Goal: Task Accomplishment & Management: Use online tool/utility

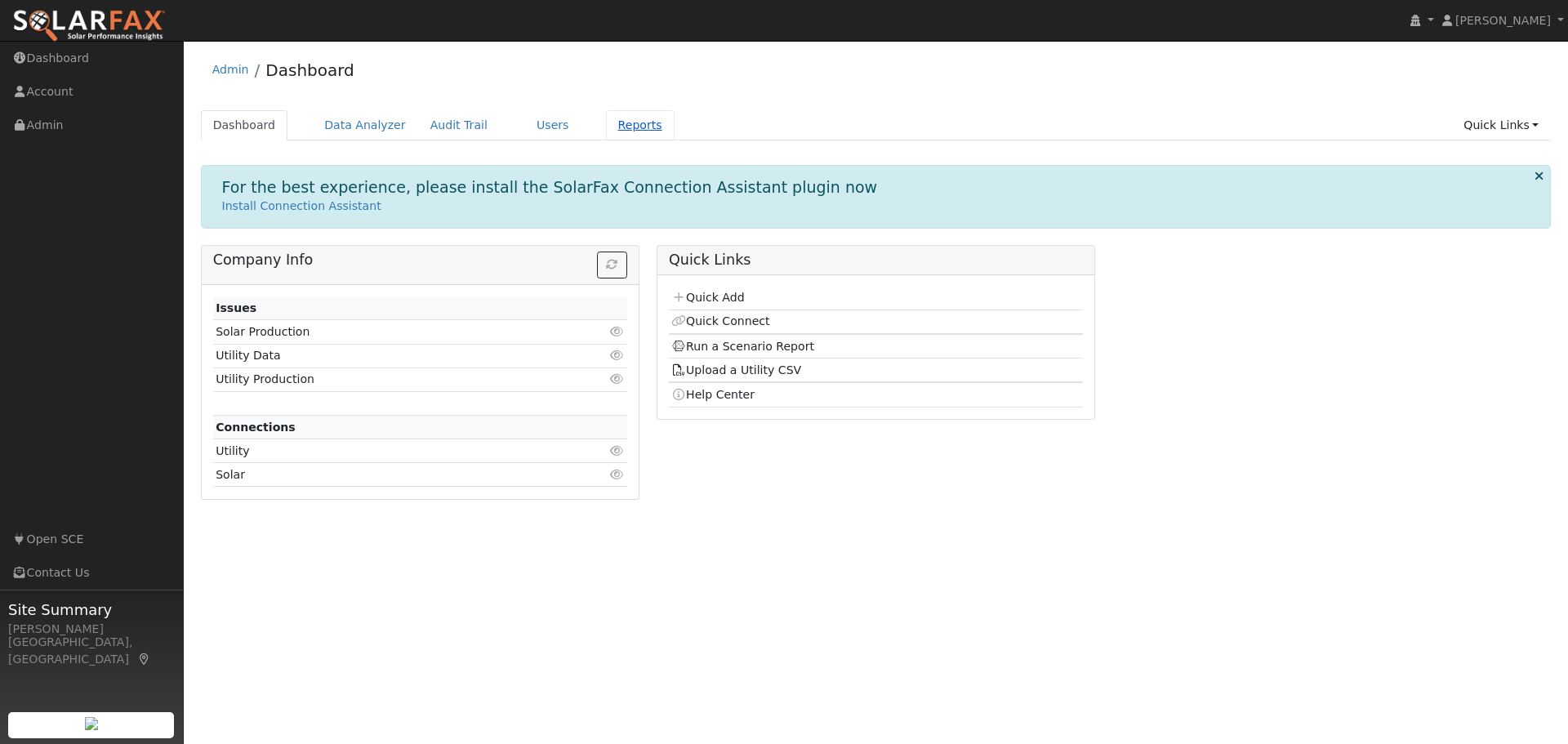
click at [610, 127] on link "Reports" at bounding box center [641, 125] width 69 height 31
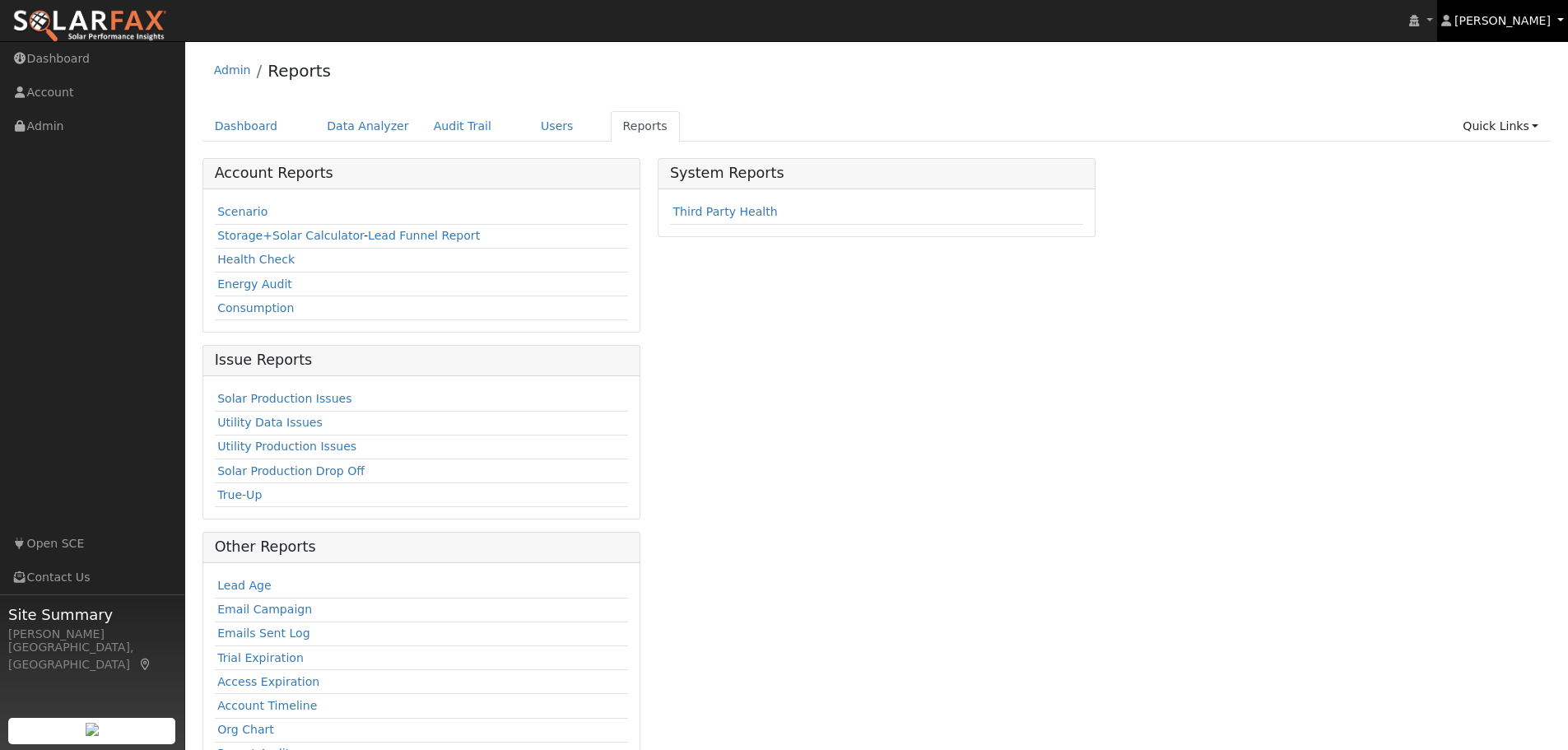
click at [1535, 20] on span "[PERSON_NAME]" at bounding box center [1502, 20] width 96 height 13
click at [1365, 290] on div "Account Reports Scenario Storage+Solar Calculator - Lead Funnel Report Health C…" at bounding box center [877, 474] width 1367 height 633
click at [530, 123] on link "Users" at bounding box center [557, 126] width 58 height 31
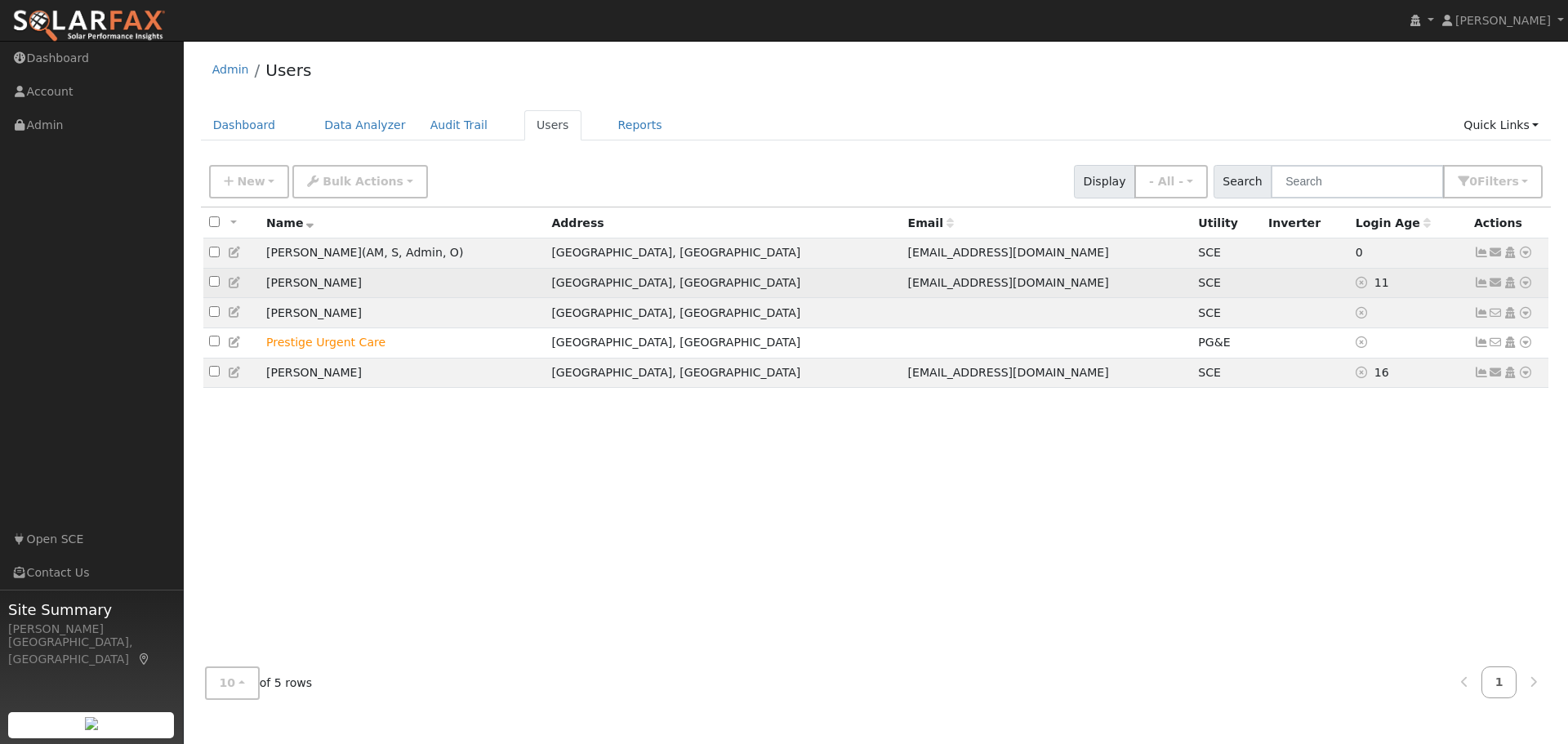
click at [1525, 282] on icon at bounding box center [1526, 282] width 15 height 12
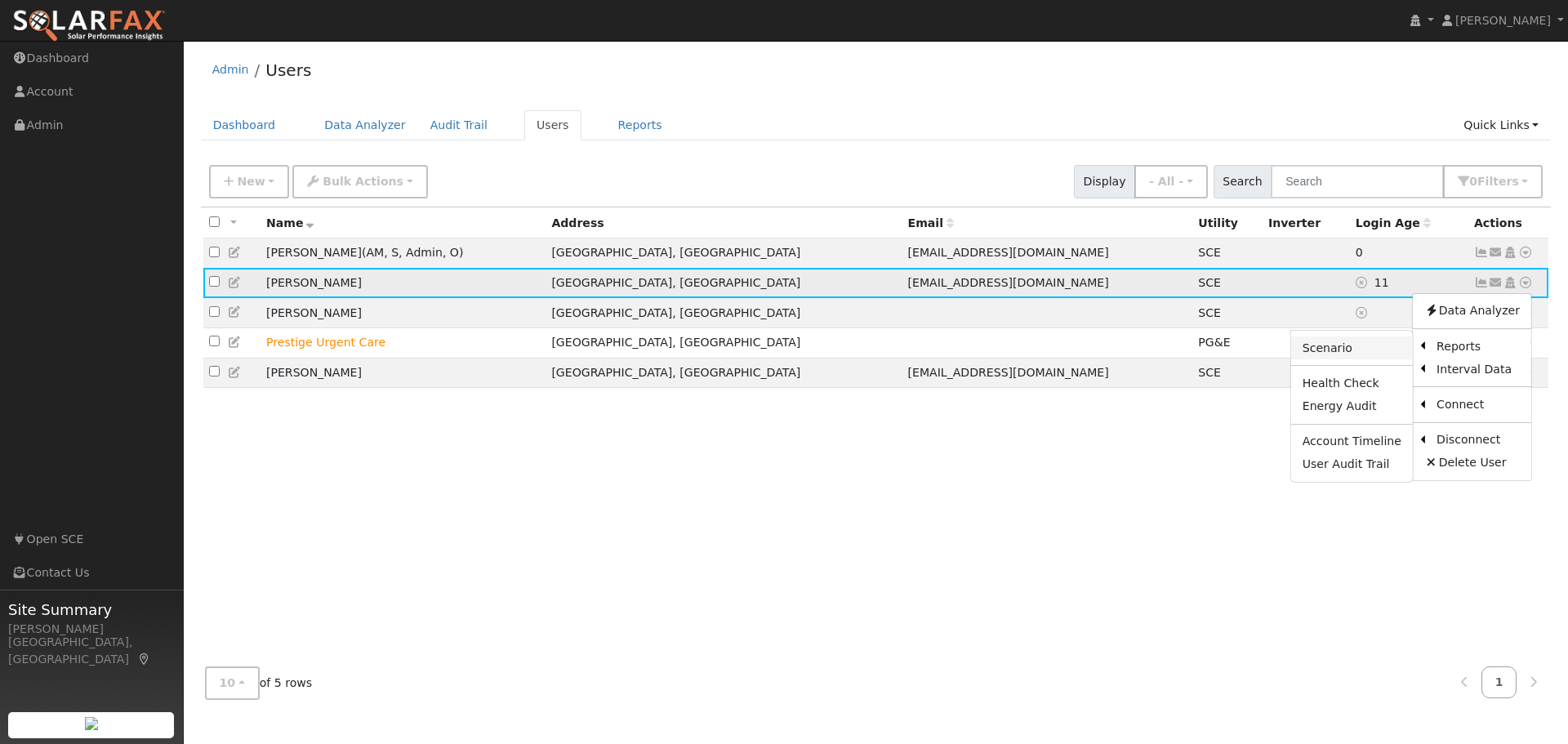
click at [1379, 355] on link "Scenario" at bounding box center [1352, 347] width 122 height 23
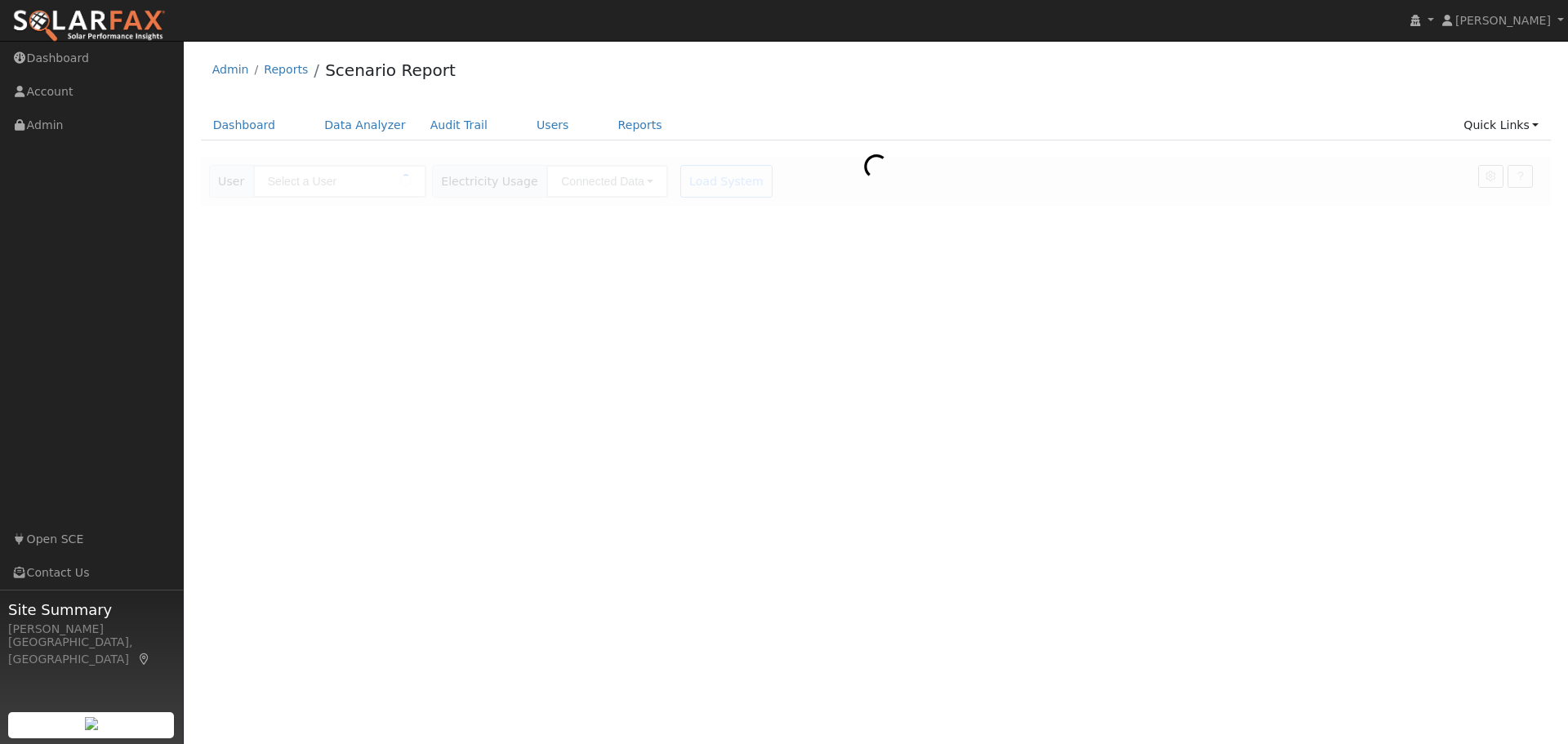
type input "Grant Donaldson"
type input "Southern California Edison"
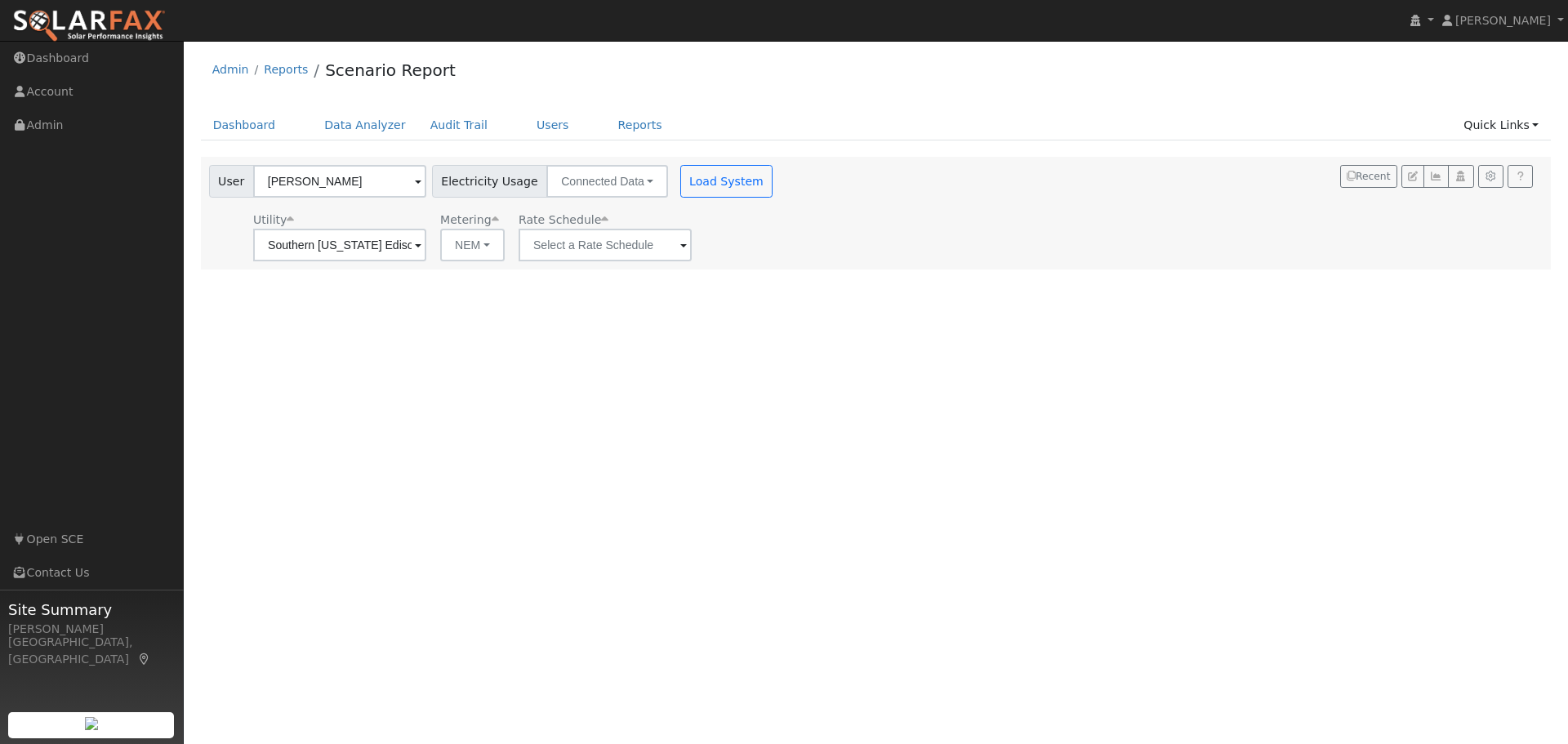
click at [680, 245] on span at bounding box center [683, 246] width 7 height 19
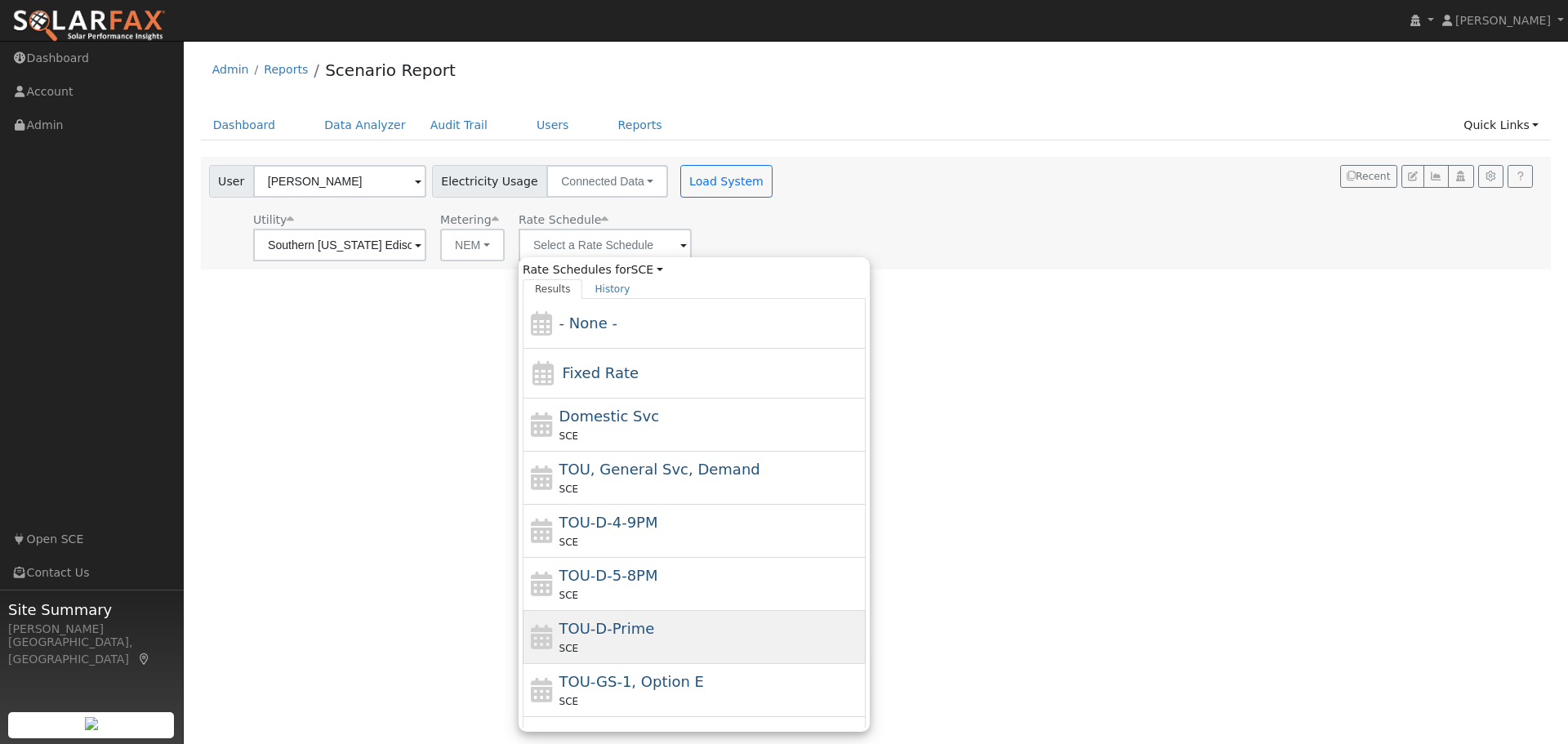
click at [732, 629] on div "TOU-D-Prime SCE" at bounding box center [711, 637] width 303 height 39
type input "TOU-D-Prime"
